Goal: Task Accomplishment & Management: Manage account settings

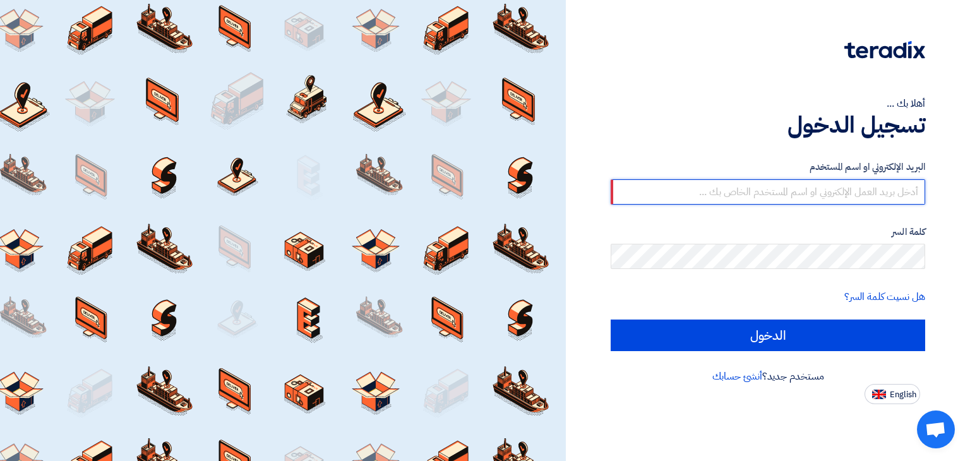
click at [610, 319] on input "الدخول" at bounding box center [767, 335] width 314 height 32
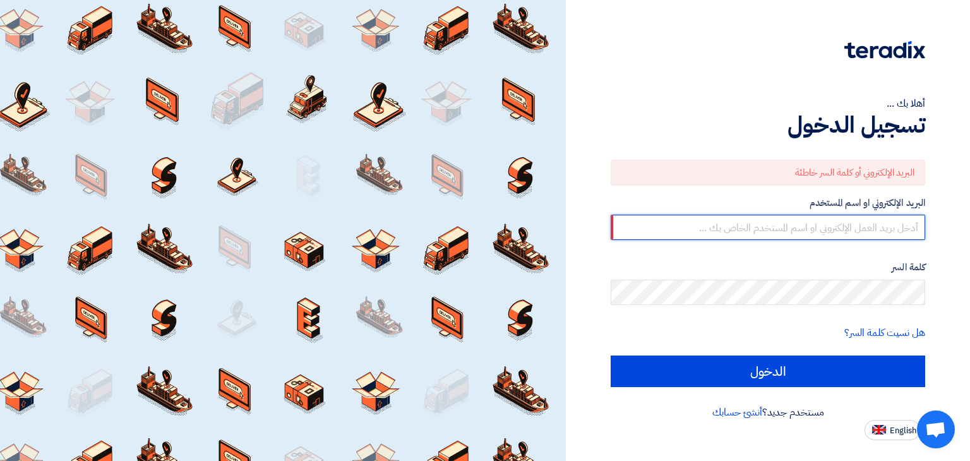
click at [826, 227] on input "text" at bounding box center [767, 227] width 314 height 25
type input "[EMAIL_ADDRESS][DOMAIN_NAME]"
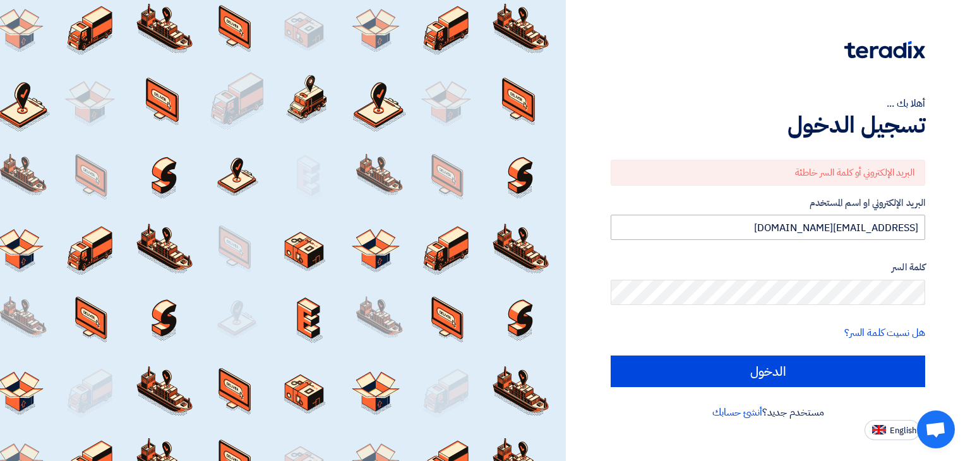
click at [610, 355] on input "الدخول" at bounding box center [767, 371] width 314 height 32
type input "Sign in"
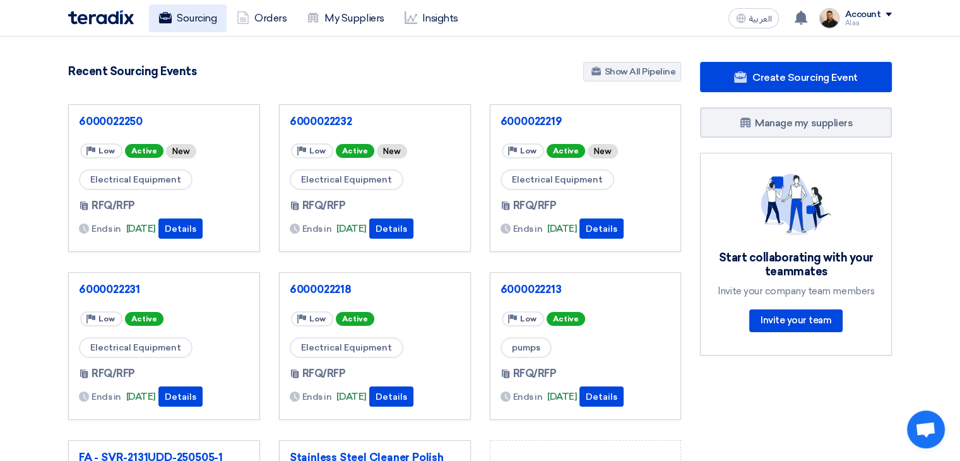
click at [213, 24] on link "Sourcing" at bounding box center [188, 18] width 78 height 28
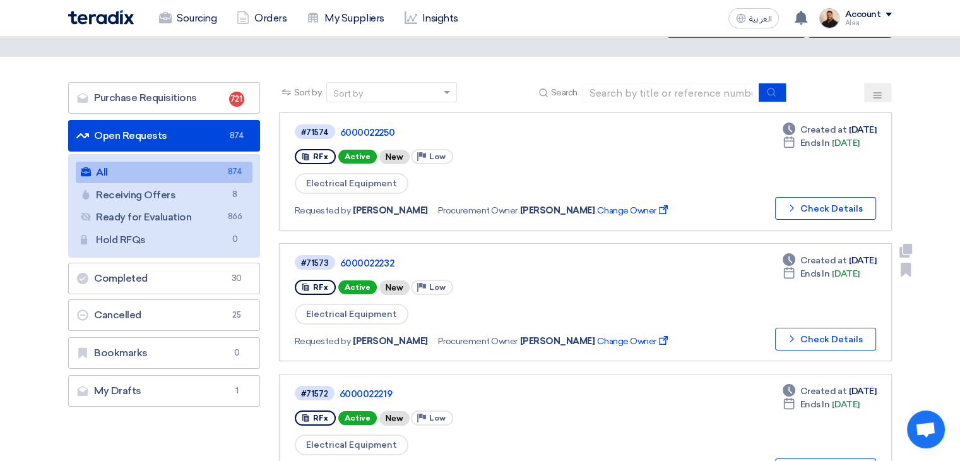
scroll to position [126, 0]
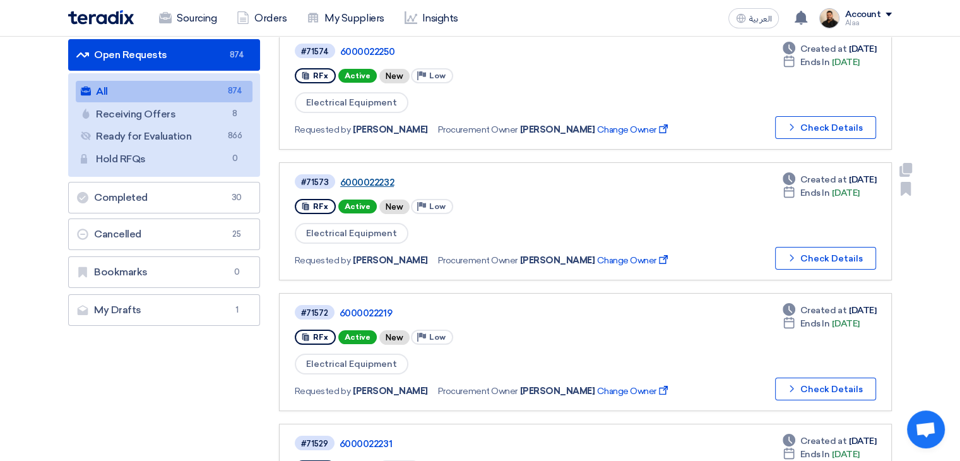
click at [374, 181] on link "6000022232" at bounding box center [498, 182] width 316 height 11
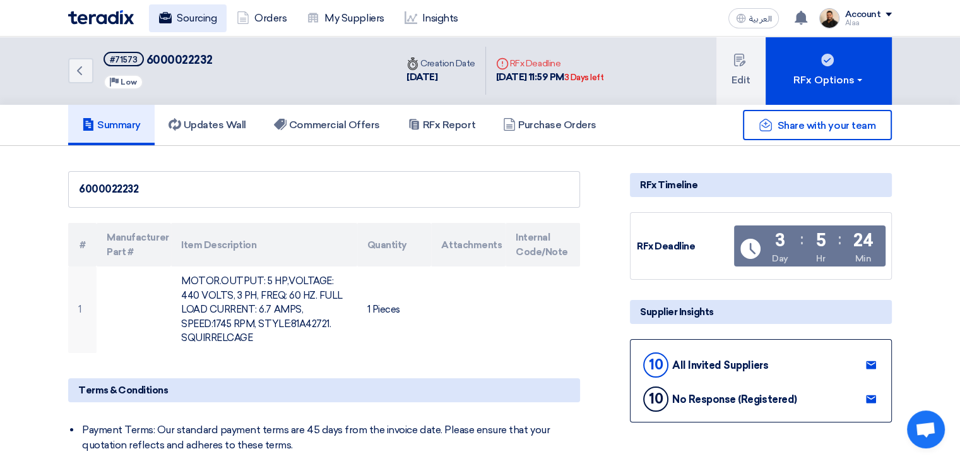
click at [189, 11] on link "Sourcing" at bounding box center [188, 18] width 78 height 28
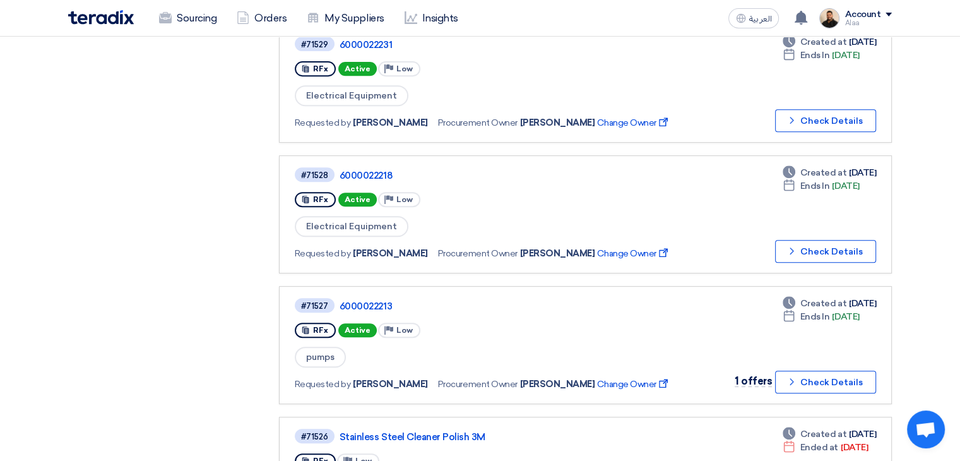
scroll to position [505, 0]
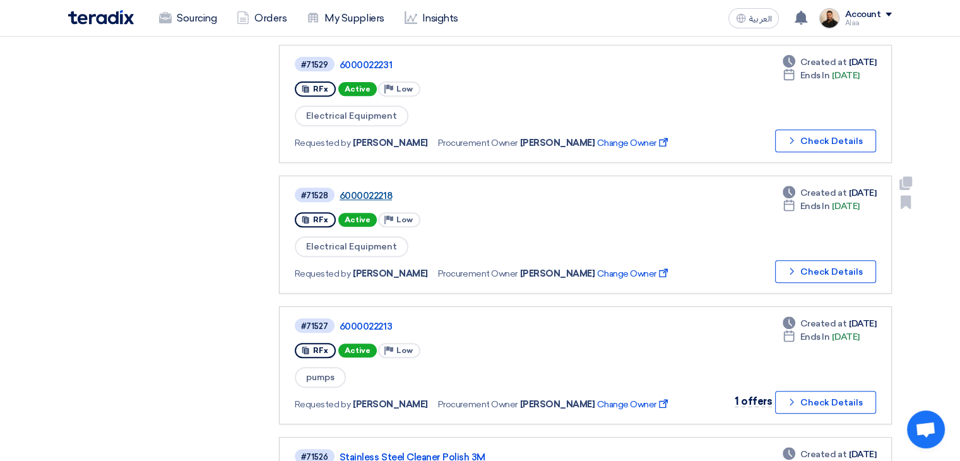
click at [373, 190] on link "6000022218" at bounding box center [498, 195] width 316 height 11
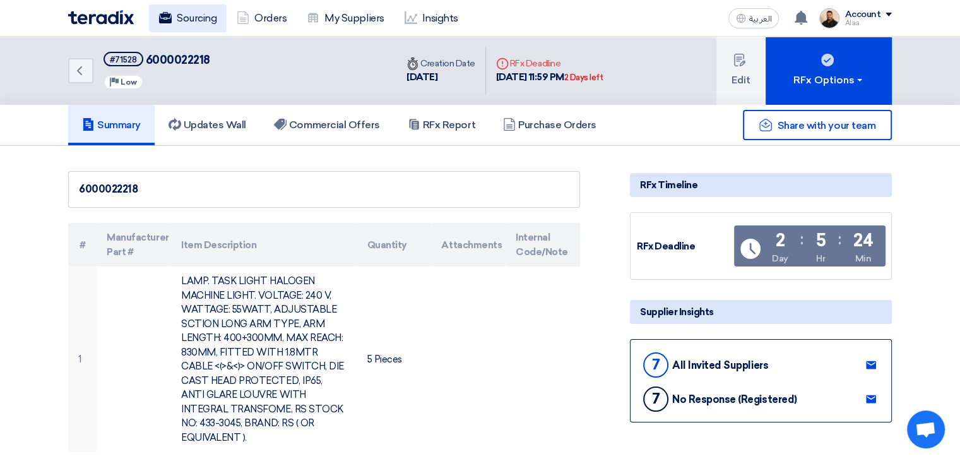
click at [199, 13] on link "Sourcing" at bounding box center [188, 18] width 78 height 28
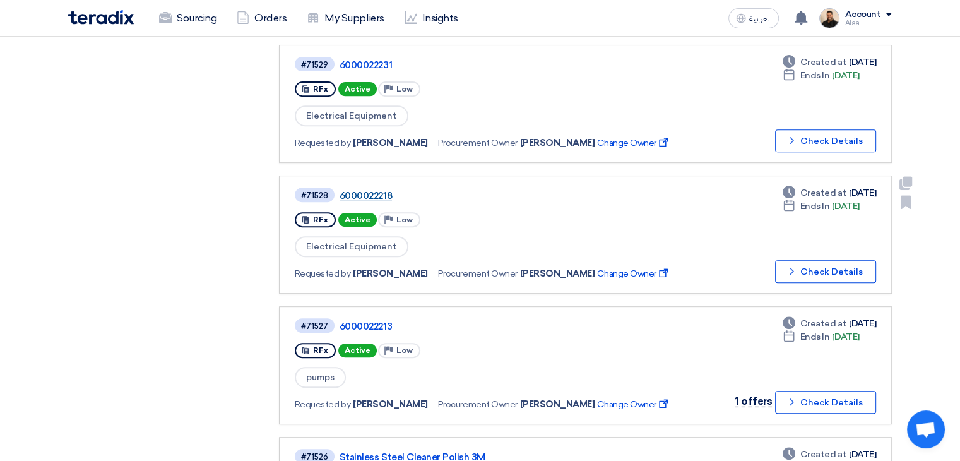
scroll to position [442, 0]
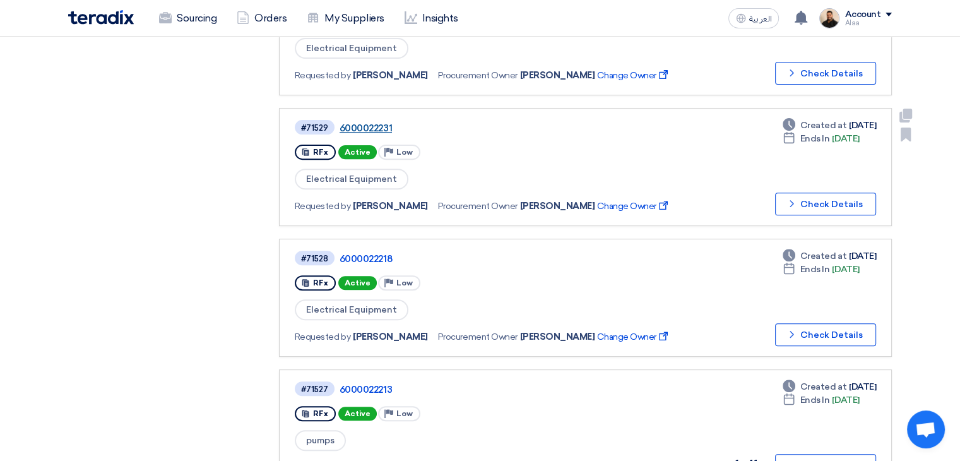
click at [366, 122] on link "6000022231" at bounding box center [498, 127] width 316 height 11
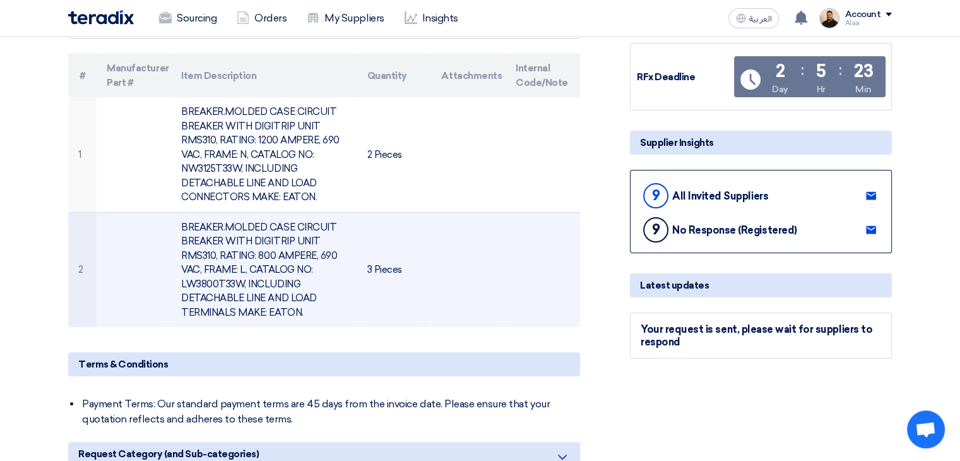
scroll to position [189, 0]
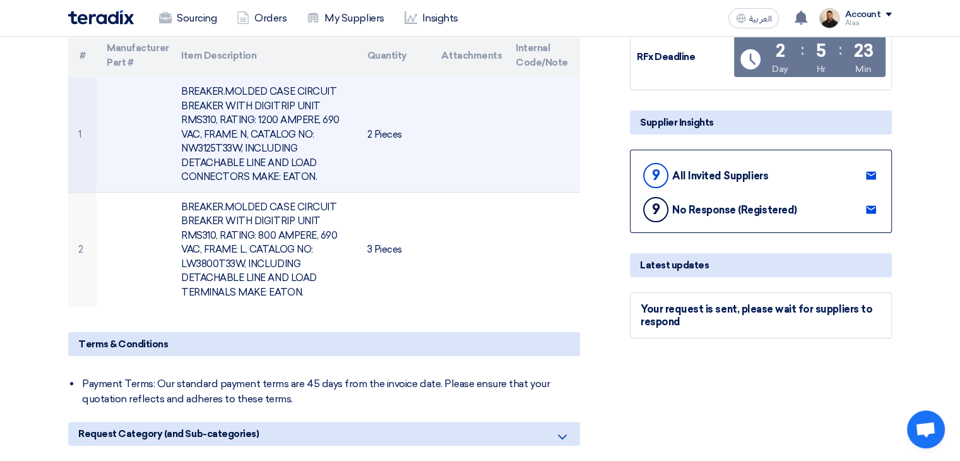
click at [249, 131] on td "BREAKER.MOLDED CASE CIRCUIT BREAKER WITH DIGITRIP UNIT RMS310, RATING: 1200 AMP…" at bounding box center [264, 134] width 186 height 115
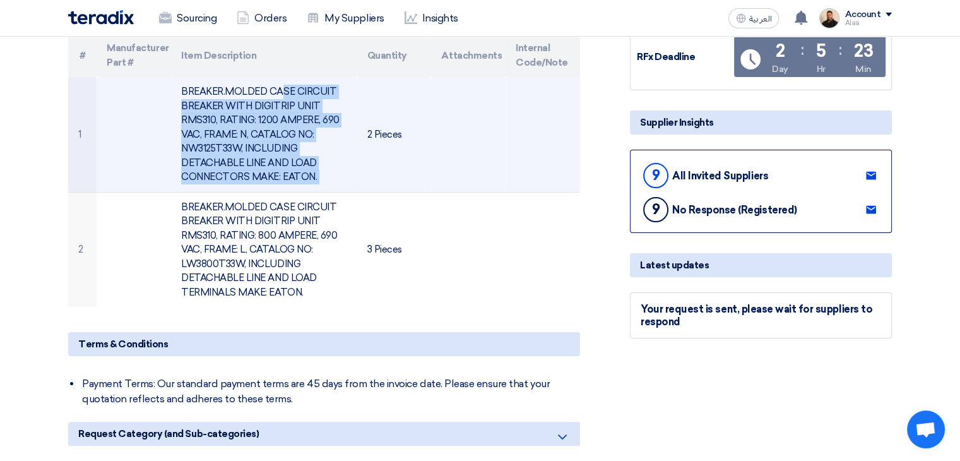
click at [249, 131] on td "BREAKER.MOLDED CASE CIRCUIT BREAKER WITH DIGITRIP UNIT RMS310, RATING: 1200 AMP…" at bounding box center [264, 134] width 186 height 115
copy tr "BREAKER.MOLDED CASE CIRCUIT BREAKER WITH DIGITRIP UNIT RMS310, RATING: 1200 AMP…"
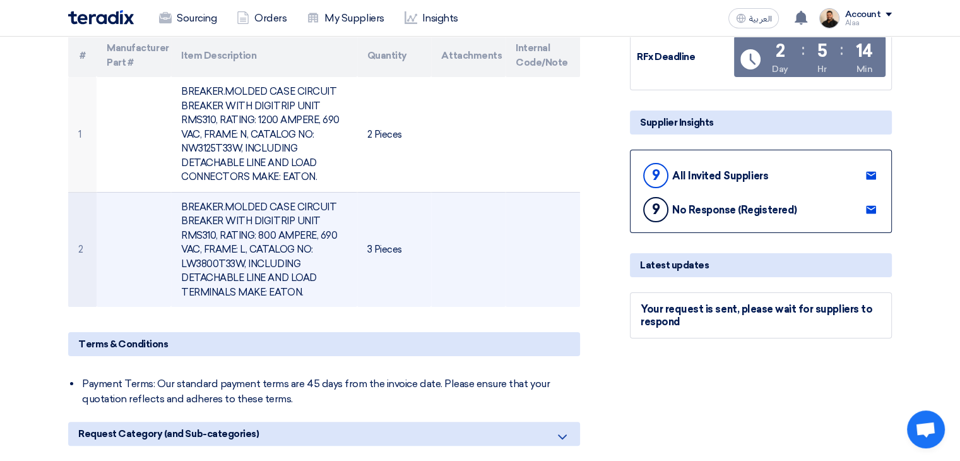
click at [263, 250] on td "BREAKER.MOLDED CASE CIRCUIT BREAKER WITH DIGITRIP UNIT RMS310, RATING: 800 AMPE…" at bounding box center [264, 249] width 186 height 115
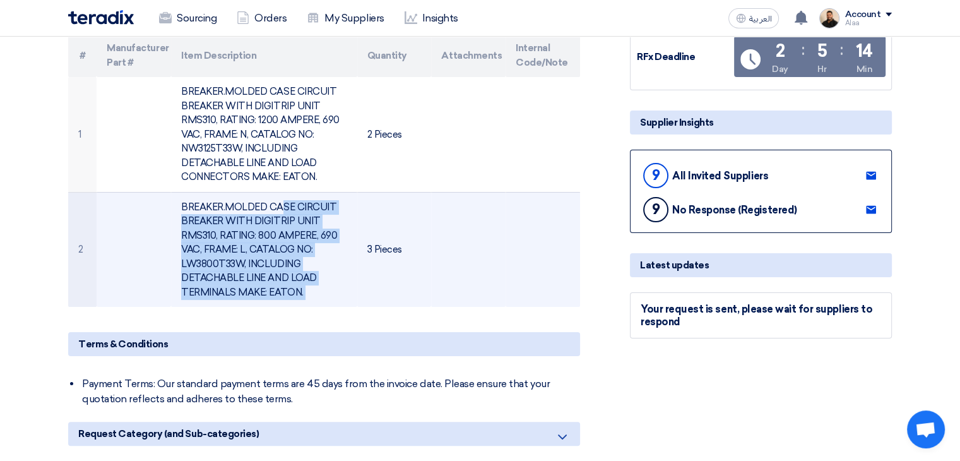
click at [263, 250] on td "BREAKER.MOLDED CASE CIRCUIT BREAKER WITH DIGITRIP UNIT RMS310, RATING: 800 AMPE…" at bounding box center [264, 249] width 186 height 115
copy tr "BREAKER.MOLDED CASE CIRCUIT BREAKER WITH DIGITRIP UNIT RMS310, RATING: 800 AMPE…"
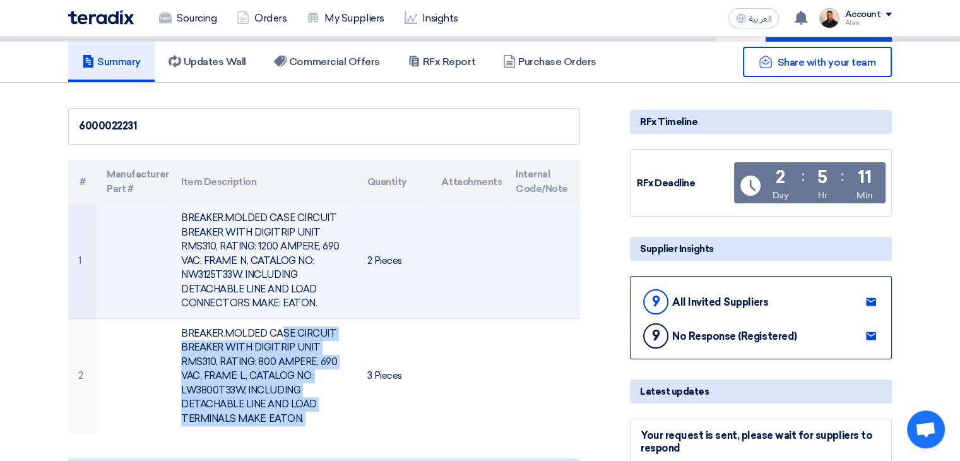
scroll to position [63, 0]
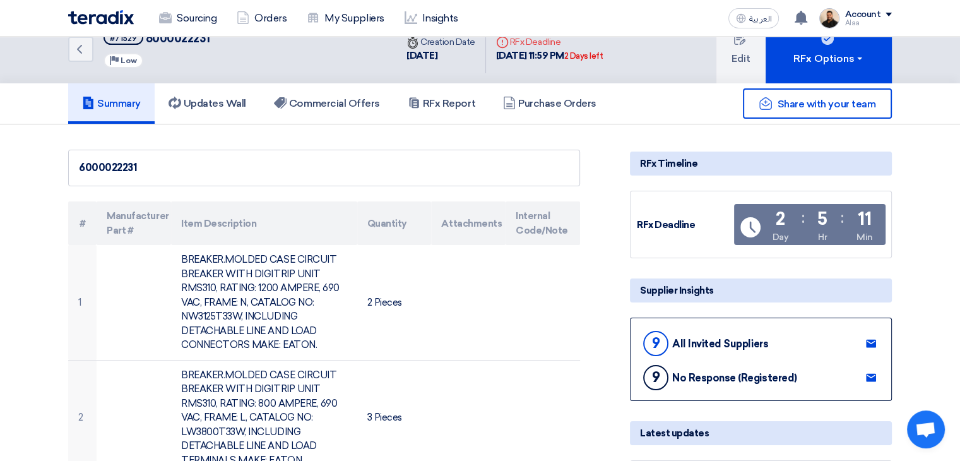
scroll to position [0, 0]
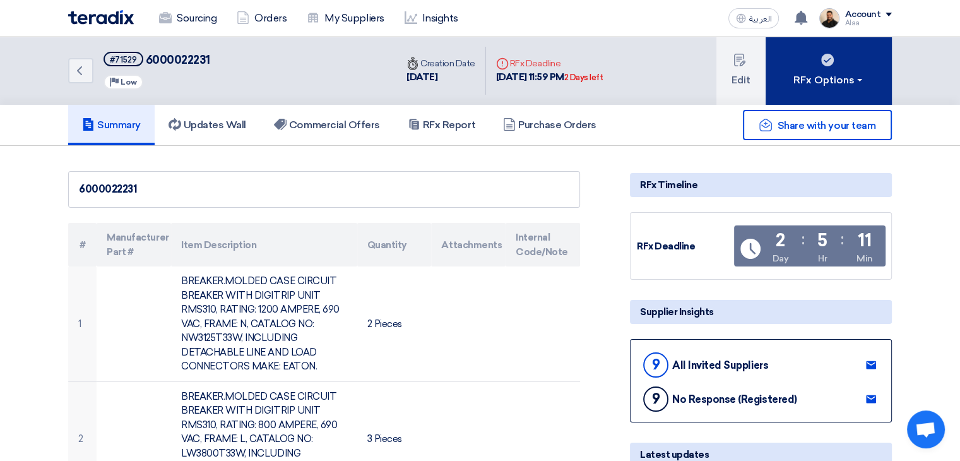
click at [823, 78] on div "RFx Options" at bounding box center [828, 80] width 71 height 15
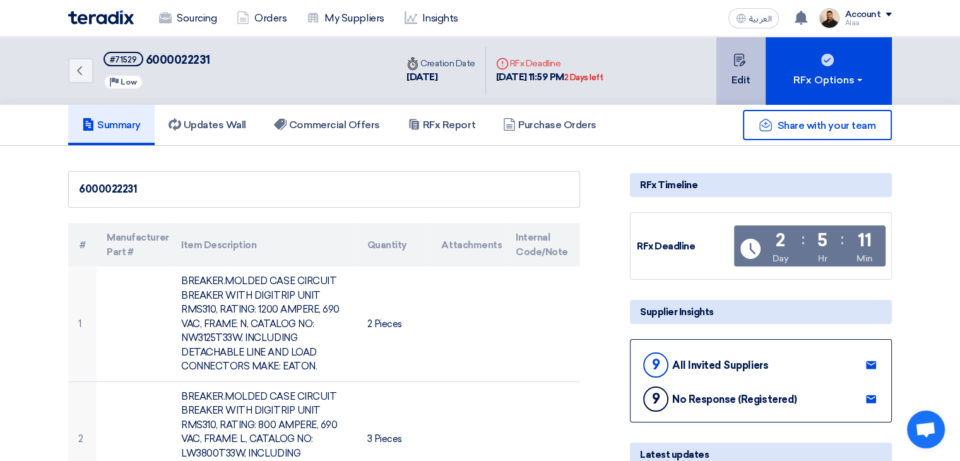
click at [750, 84] on button "Edit" at bounding box center [740, 71] width 49 height 68
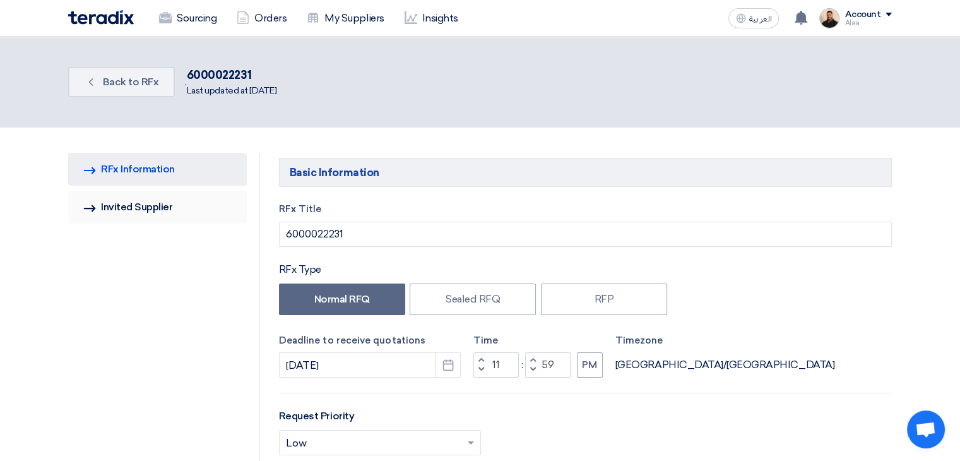
click at [155, 203] on link "Invited Suppliers Invited Supplier" at bounding box center [157, 207] width 179 height 33
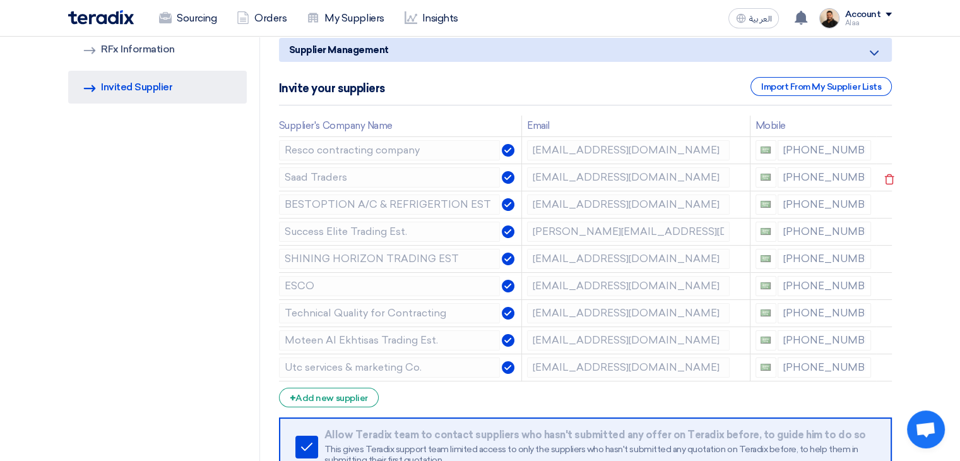
scroll to position [126, 0]
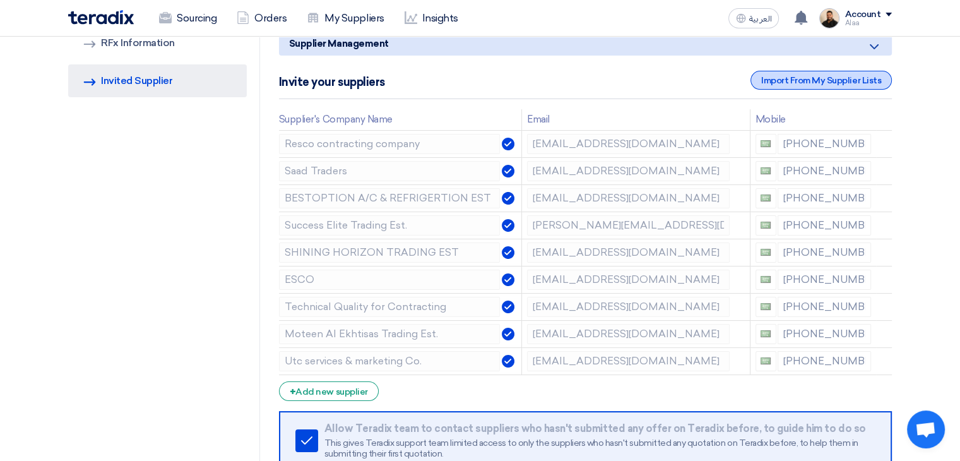
click at [773, 85] on div "Import From My Supplier Lists" at bounding box center [821, 80] width 141 height 19
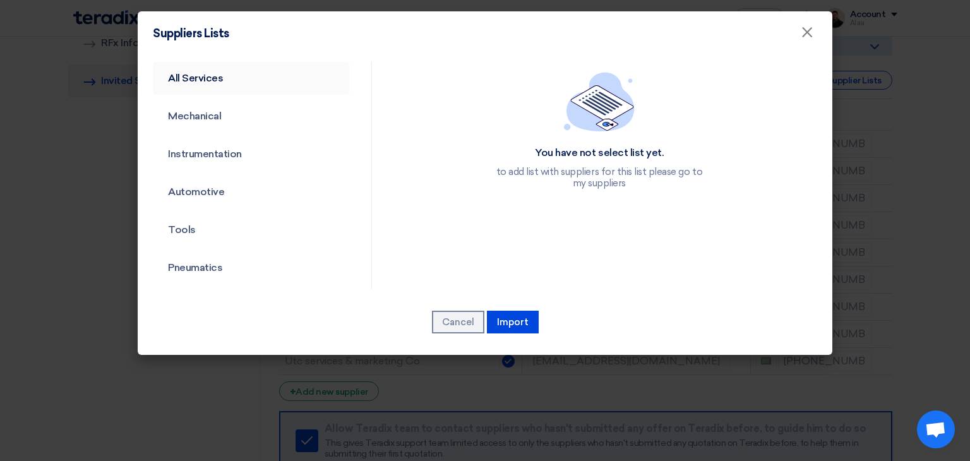
click at [219, 80] on link "All Services" at bounding box center [251, 78] width 196 height 33
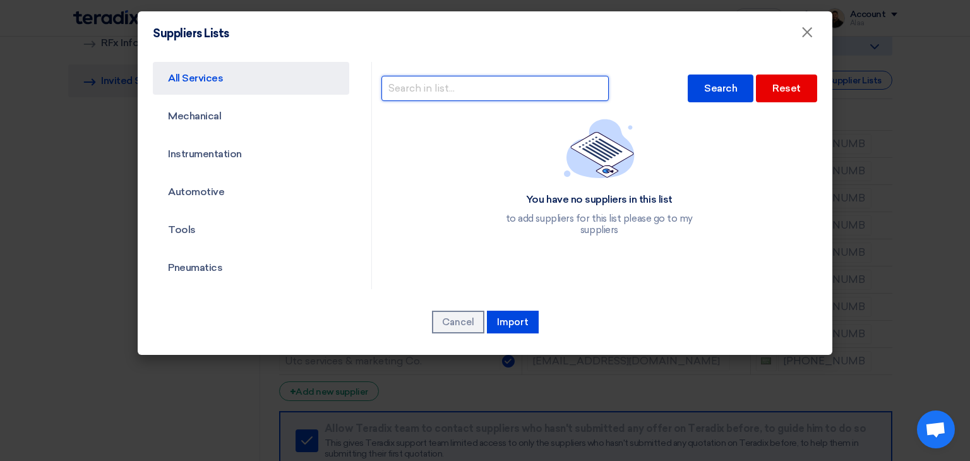
click at [430, 81] on input "text" at bounding box center [494, 88] width 227 height 25
type input "utc"
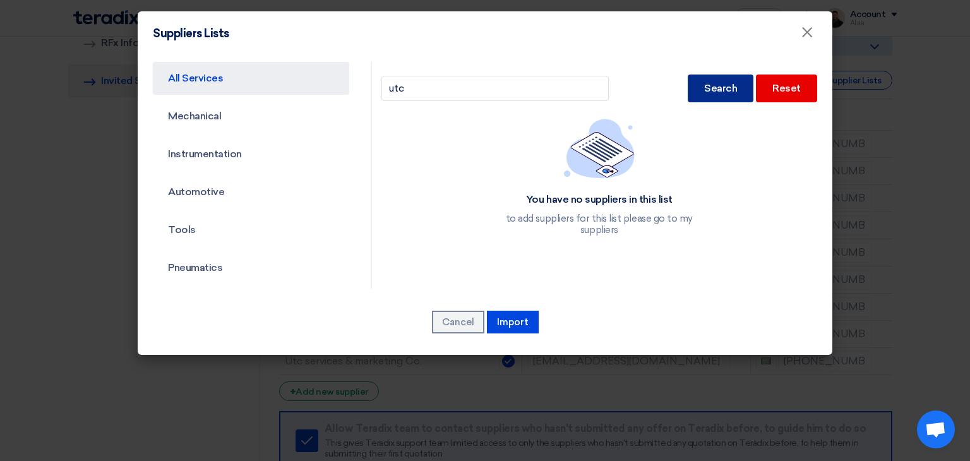
click at [687, 91] on div "Search" at bounding box center [720, 88] width 66 height 28
click at [709, 92] on div "Search" at bounding box center [720, 88] width 66 height 28
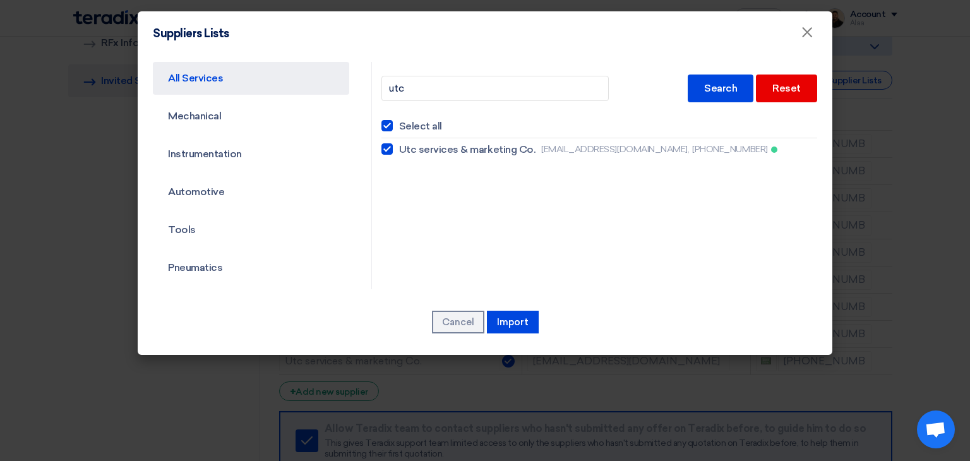
checkbox input "false"
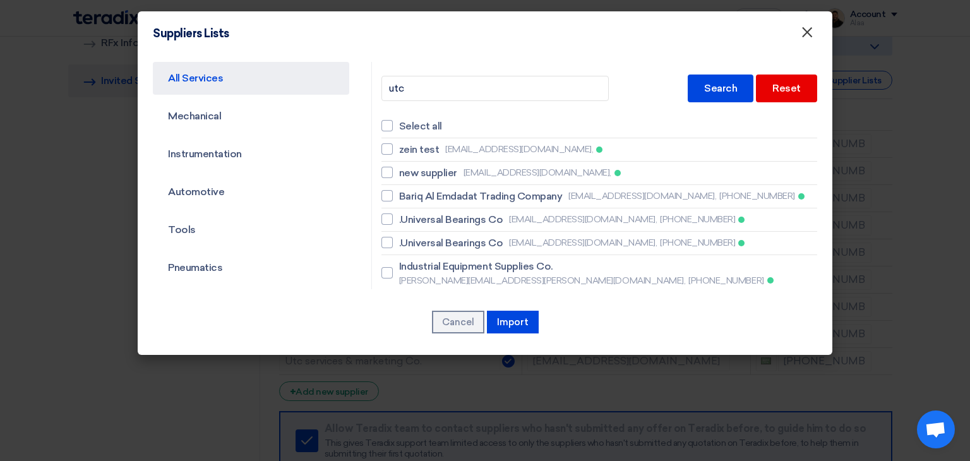
click at [812, 39] on span "×" at bounding box center [806, 35] width 13 height 25
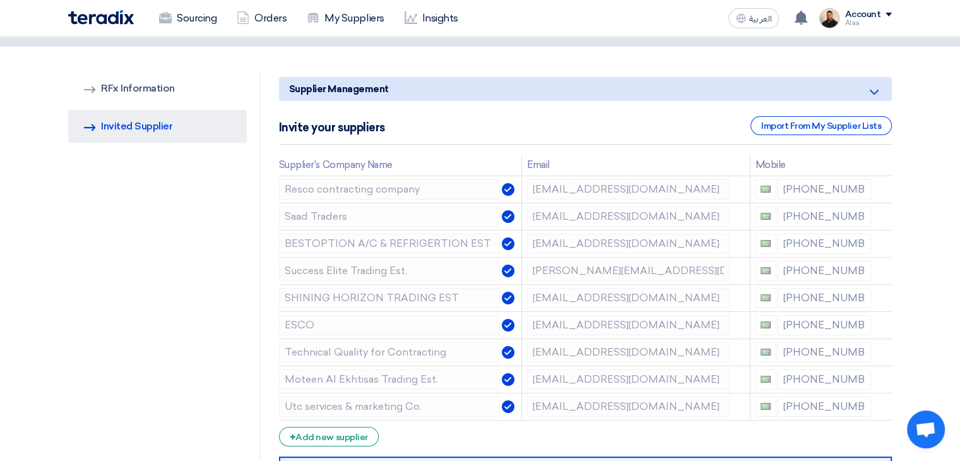
scroll to position [63, 0]
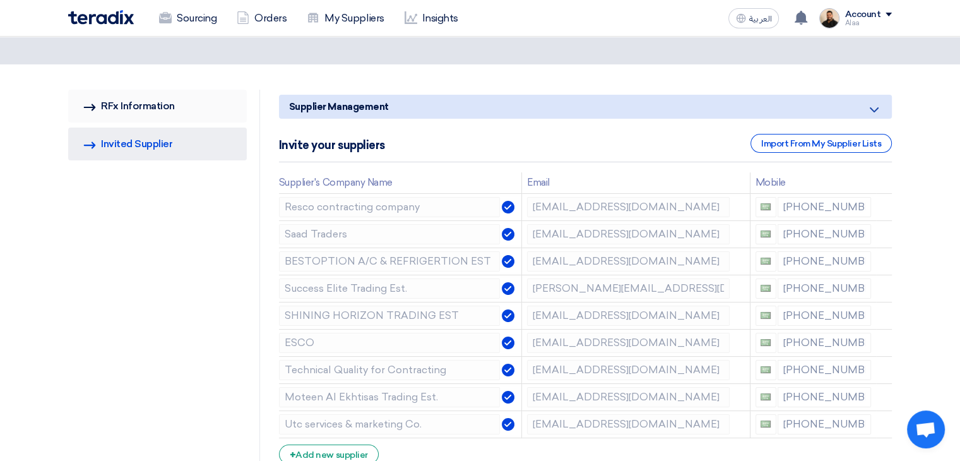
click at [126, 104] on link "RFQ Information RFx Information" at bounding box center [157, 106] width 179 height 33
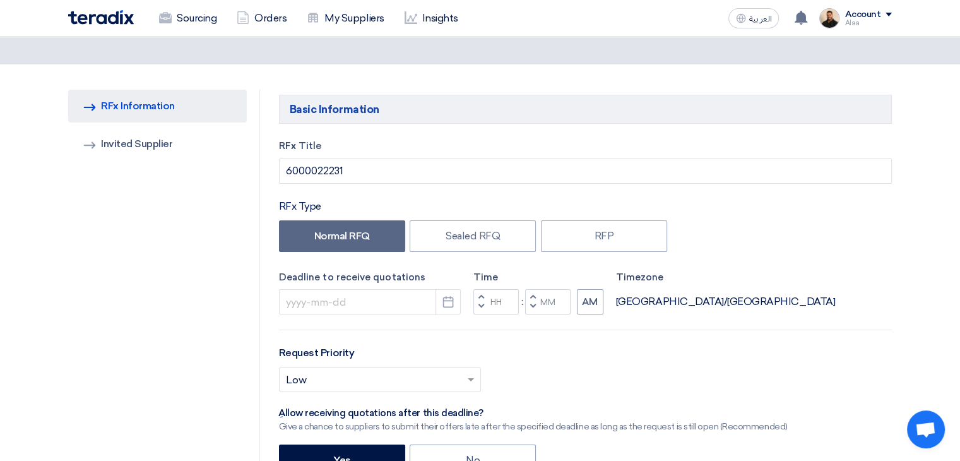
scroll to position [40, 0]
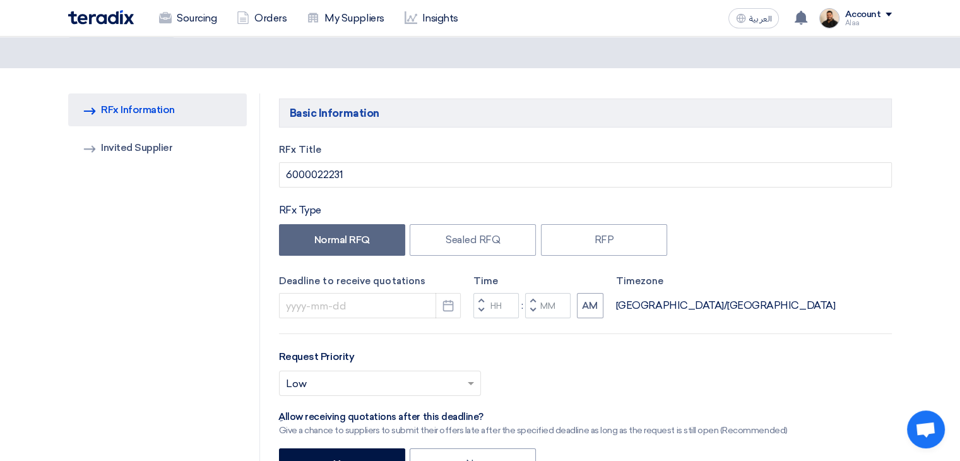
type input "[DATE]"
type input "11"
type input "59"
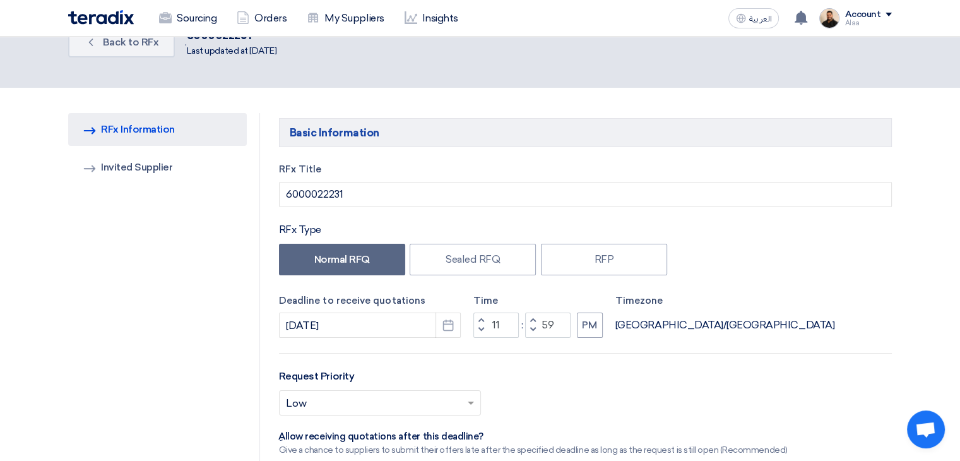
scroll to position [0, 0]
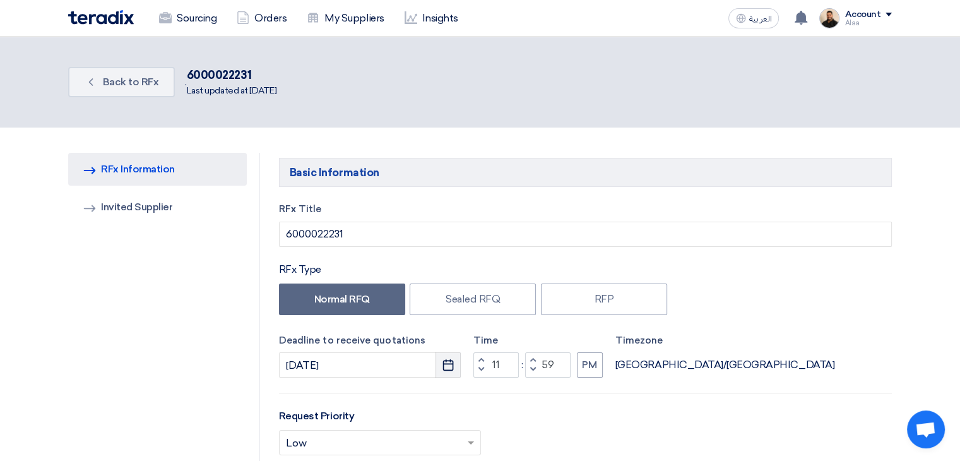
click at [447, 365] on icon "Pick a date" at bounding box center [448, 365] width 13 height 13
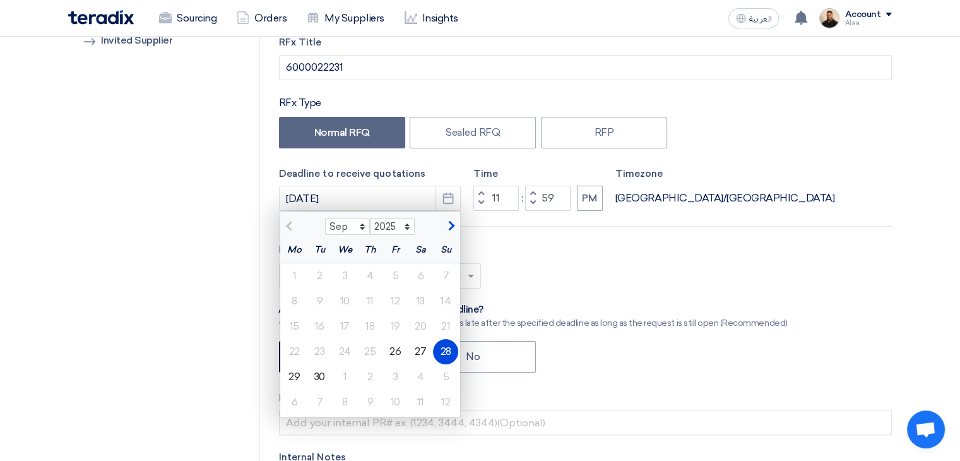
scroll to position [189, 0]
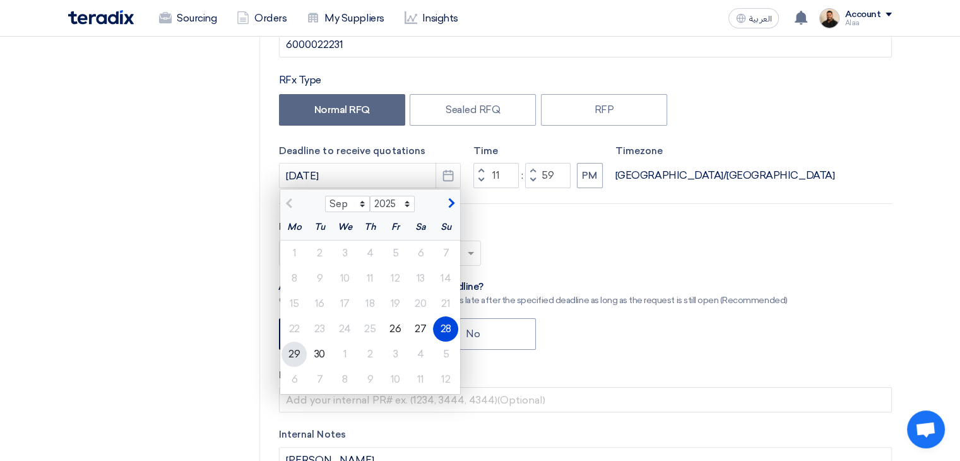
click at [292, 354] on div "29" at bounding box center [294, 353] width 25 height 25
type input "[DATE]"
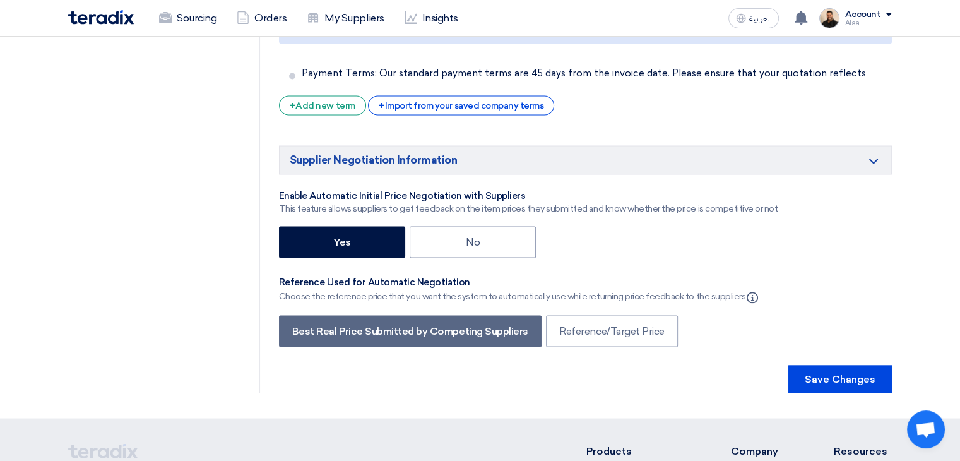
scroll to position [2399, 0]
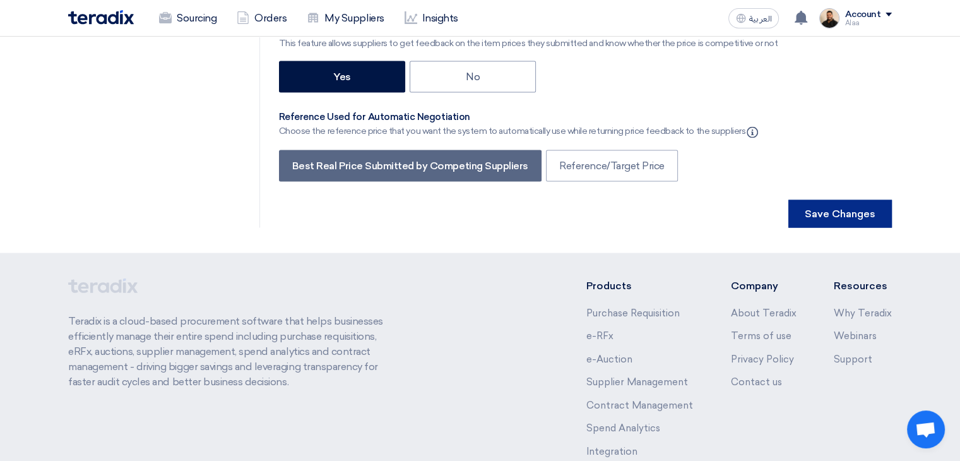
click at [850, 199] on button "Save Changes" at bounding box center [840, 213] width 104 height 28
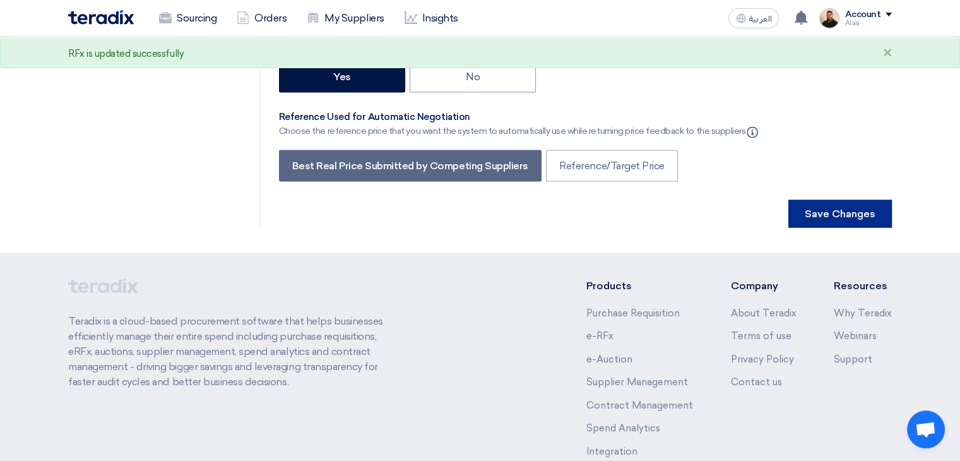
scroll to position [0, 0]
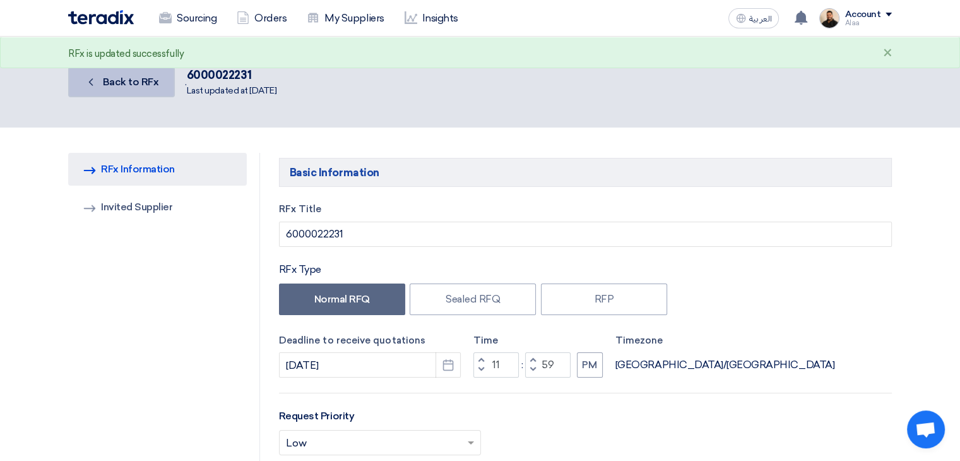
click at [131, 78] on span "Back to RFx" at bounding box center [131, 82] width 56 height 12
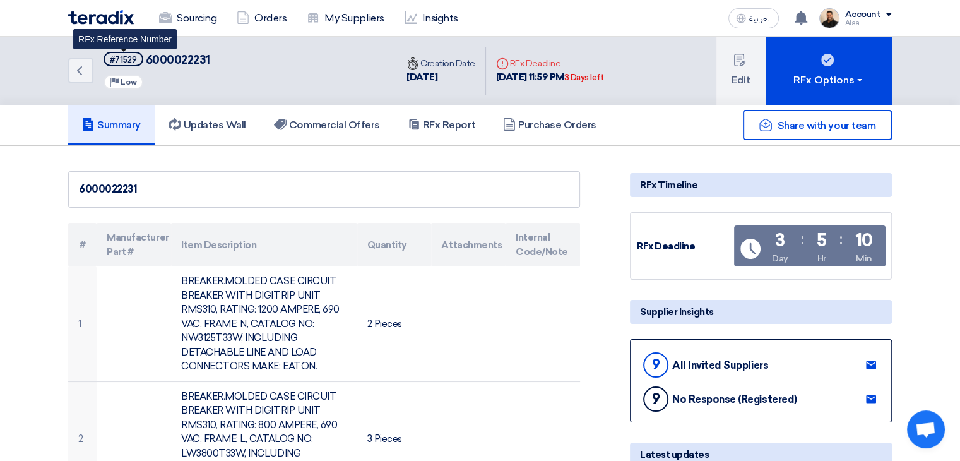
click at [124, 59] on div "#71529" at bounding box center [123, 60] width 27 height 8
copy div "71529"
click at [122, 122] on h5 "Summary" at bounding box center [111, 125] width 59 height 13
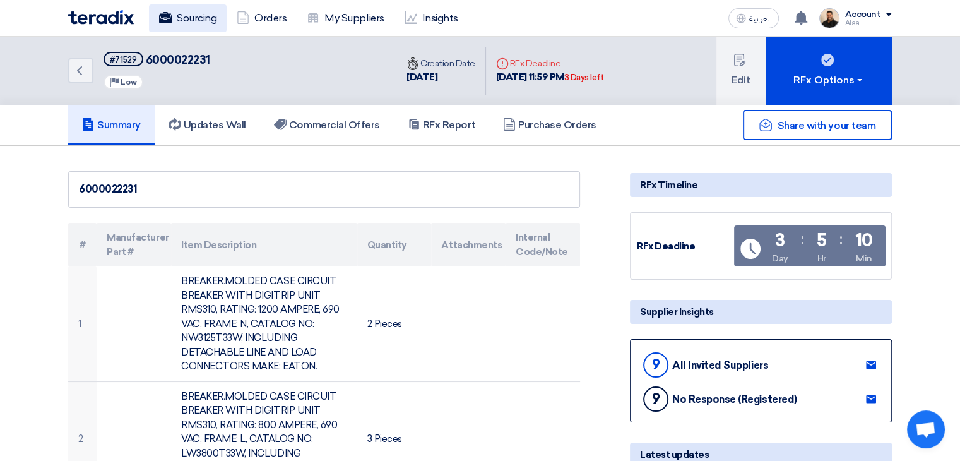
click at [184, 25] on link "Sourcing" at bounding box center [188, 18] width 78 height 28
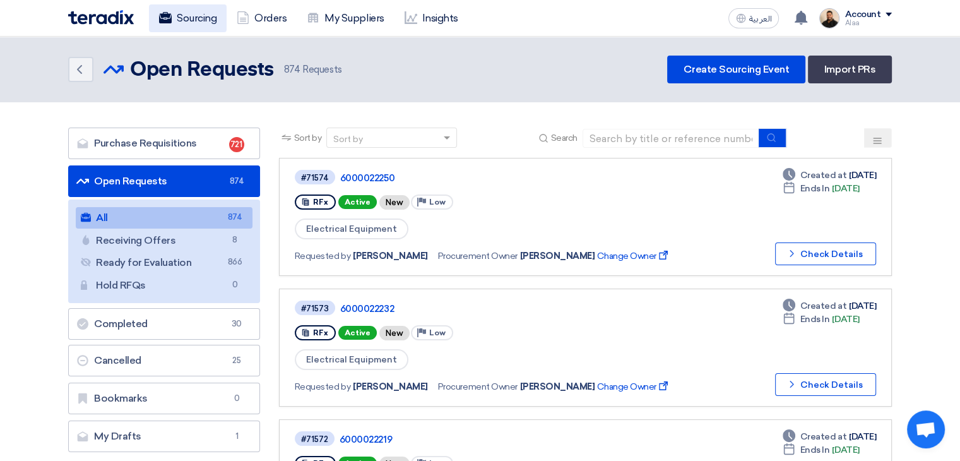
click at [187, 18] on link "Sourcing" at bounding box center [188, 18] width 78 height 28
click at [201, 18] on link "Sourcing" at bounding box center [188, 18] width 78 height 28
click at [190, 24] on link "Sourcing" at bounding box center [188, 18] width 78 height 28
click at [201, 19] on link "Sourcing" at bounding box center [188, 18] width 78 height 28
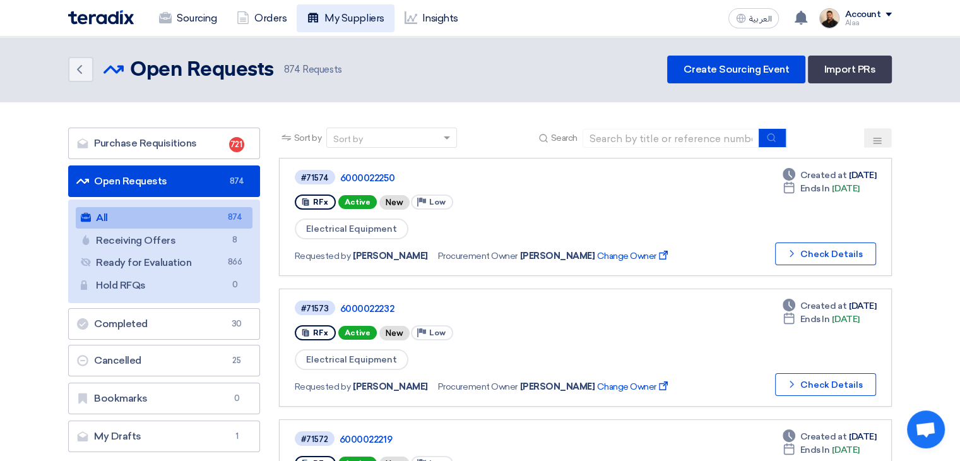
click at [336, 31] on link "My Suppliers" at bounding box center [345, 18] width 97 height 28
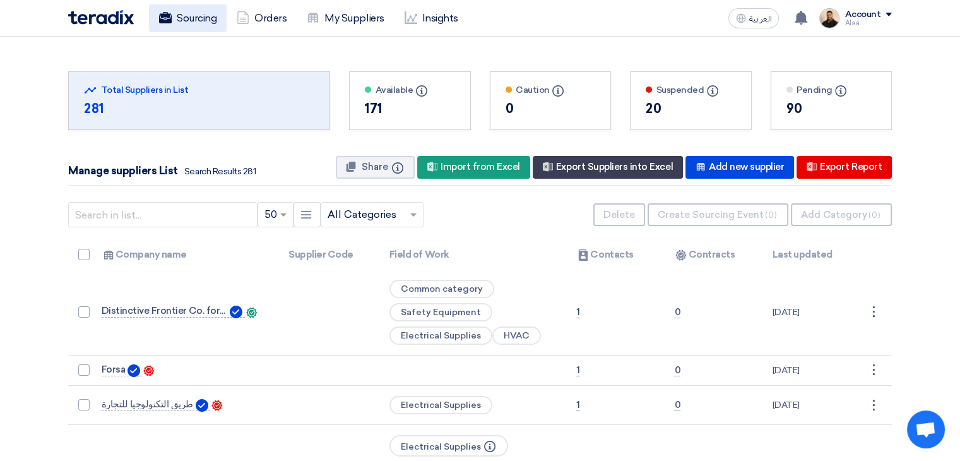
click at [183, 23] on link "Sourcing" at bounding box center [188, 18] width 78 height 28
